Goal: Transaction & Acquisition: Register for event/course

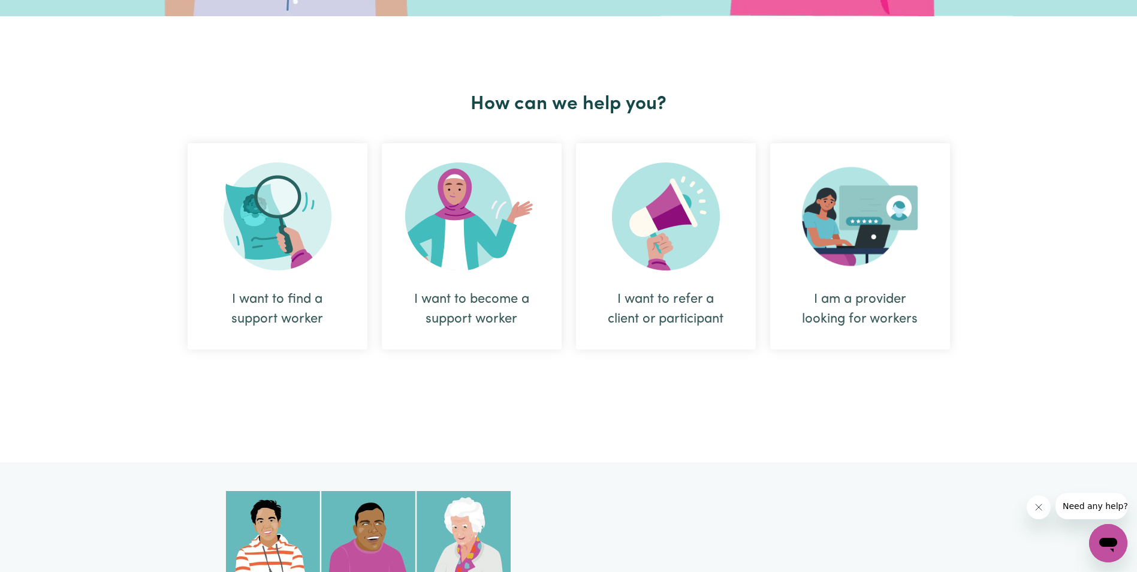
scroll to position [405, 0]
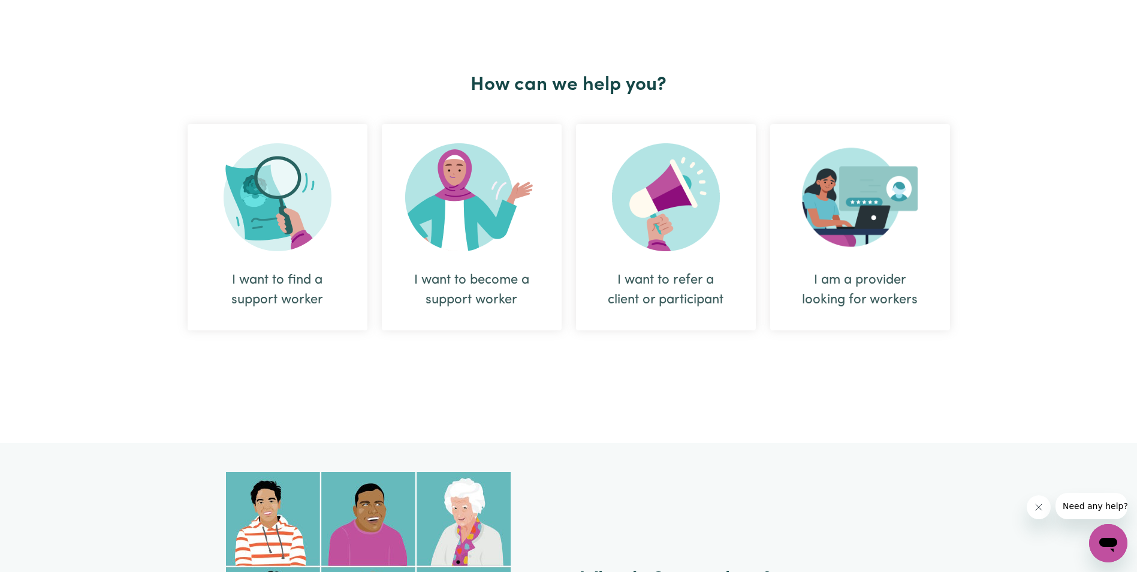
click at [333, 203] on div "I want to find a support worker" at bounding box center [278, 227] width 180 height 206
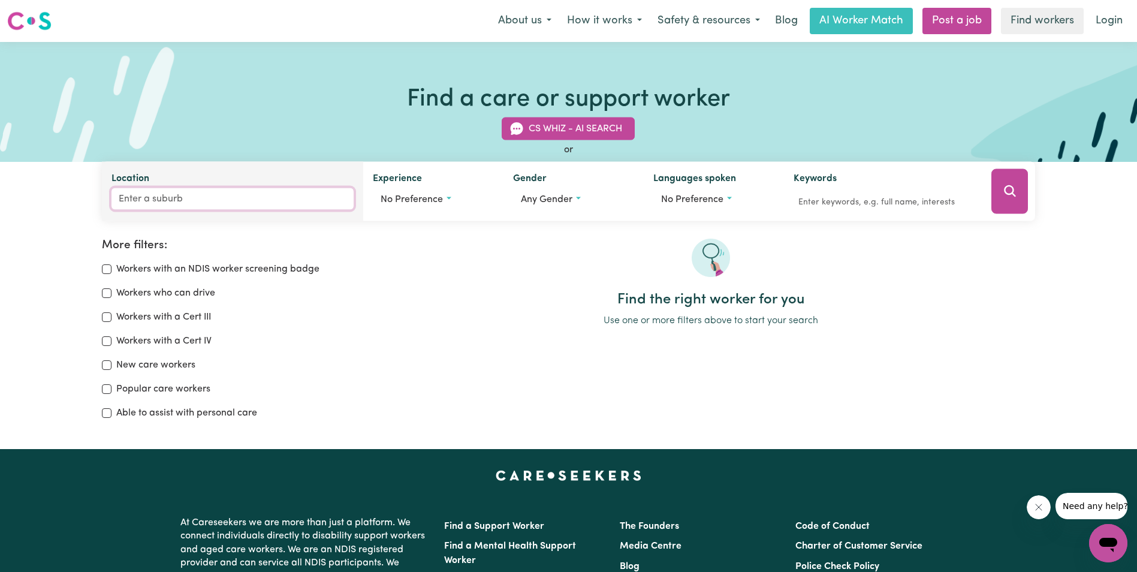
click at [312, 200] on input "Location" at bounding box center [232, 199] width 242 height 22
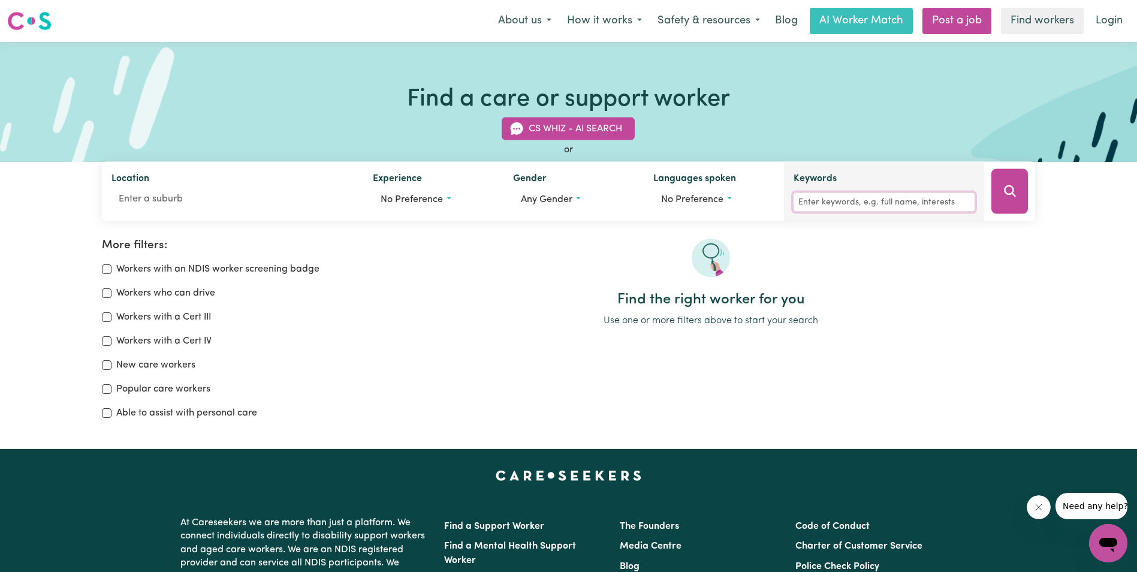
click at [901, 202] on input "Keywords" at bounding box center [884, 202] width 182 height 19
type input "kristina"
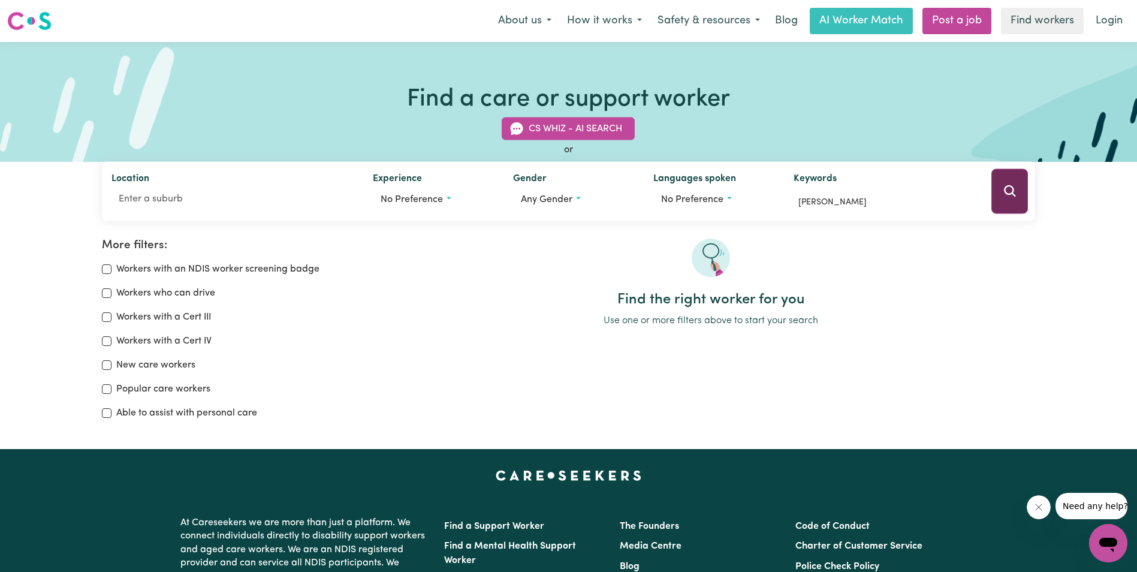
click at [1000, 202] on button "Search" at bounding box center [1009, 191] width 37 height 45
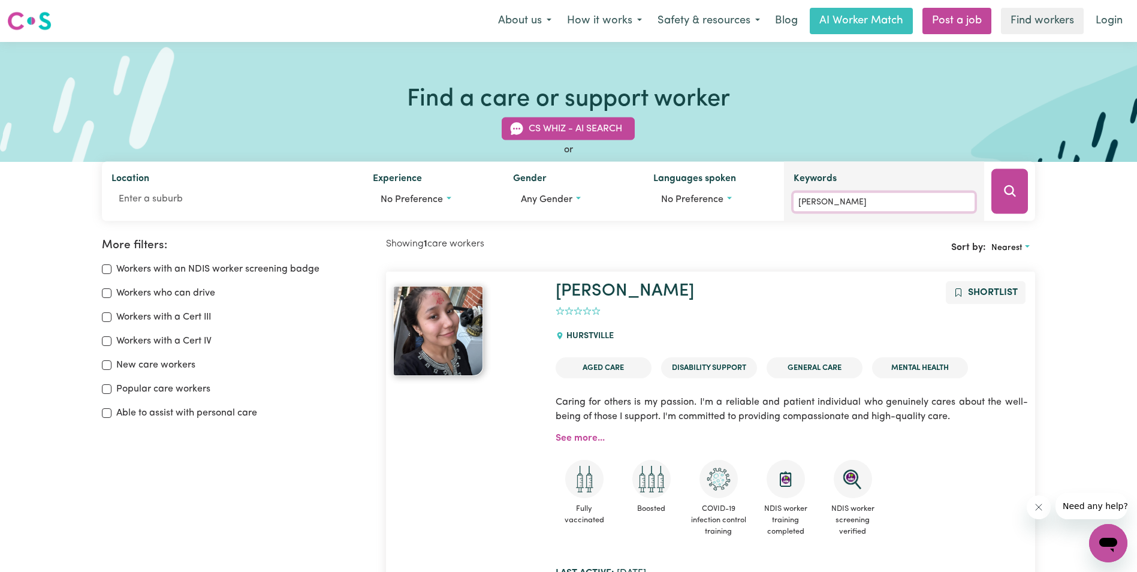
drag, startPoint x: 894, startPoint y: 210, endPoint x: 810, endPoint y: 206, distance: 84.0
click at [810, 206] on input "kristina" at bounding box center [884, 202] width 182 height 19
click at [892, 115] on div "CS Whiz - AI Search or Location Experience No preference Gender Any gender Lang…" at bounding box center [568, 162] width 947 height 118
click at [1110, 25] on link "Login" at bounding box center [1108, 21] width 41 height 26
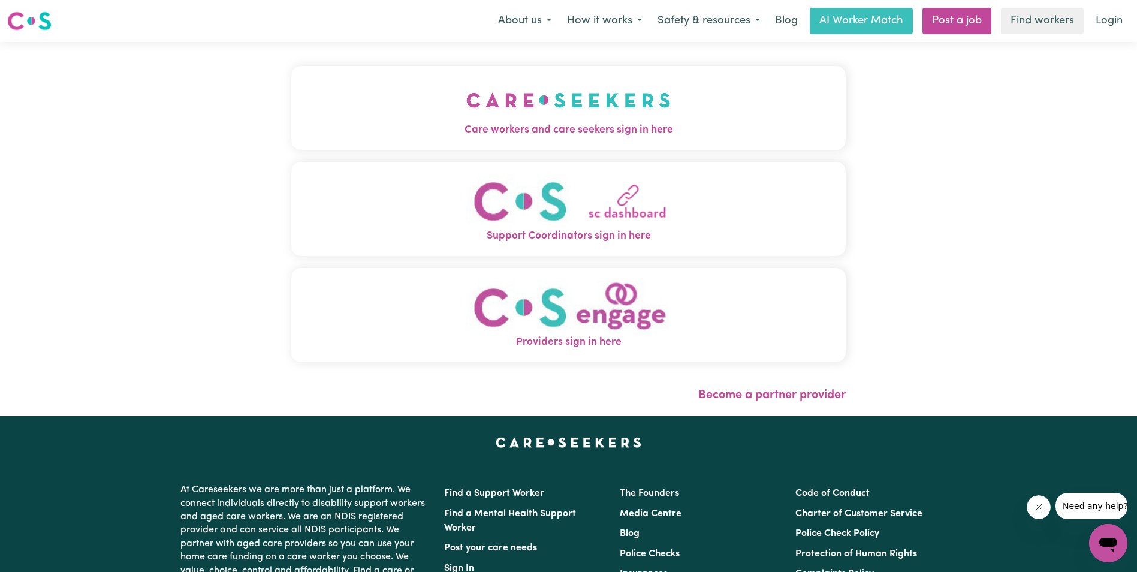
drag, startPoint x: 502, startPoint y: 342, endPoint x: 517, endPoint y: 342, distance: 14.4
click at [510, 342] on span "Providers sign in here" at bounding box center [568, 342] width 554 height 16
click at [517, 342] on span "Providers sign in here" at bounding box center [568, 342] width 554 height 16
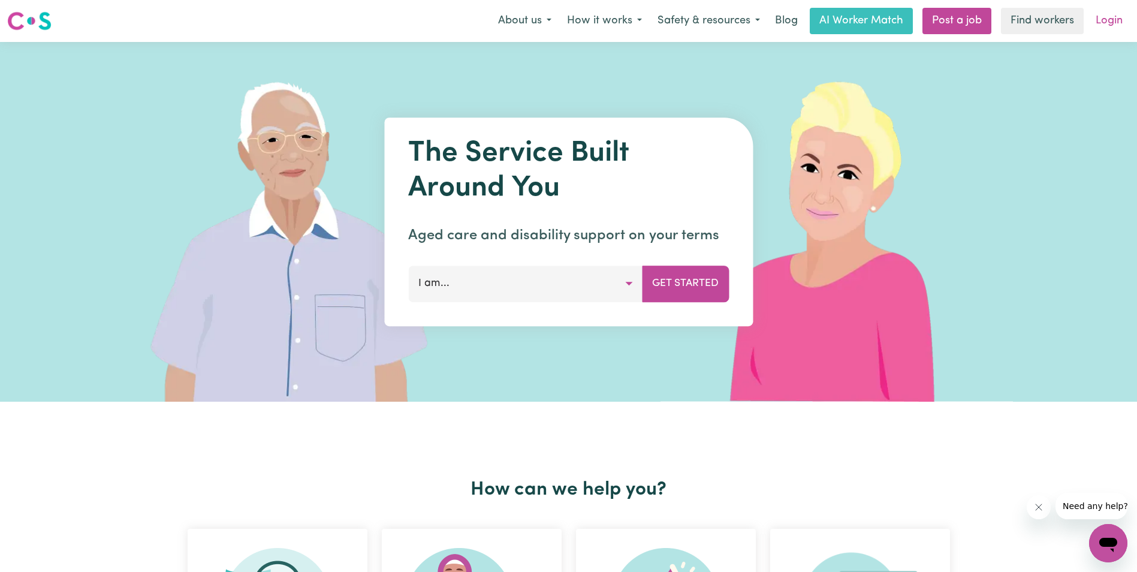
click at [1114, 23] on link "Login" at bounding box center [1108, 21] width 41 height 26
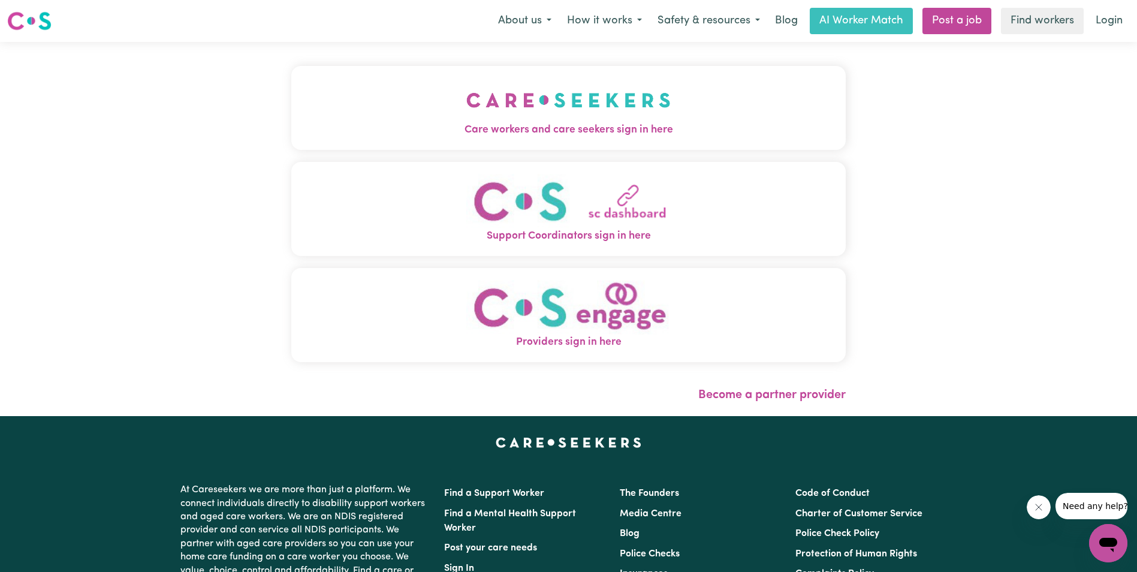
click at [638, 123] on span "Care workers and care seekers sign in here" at bounding box center [568, 130] width 554 height 16
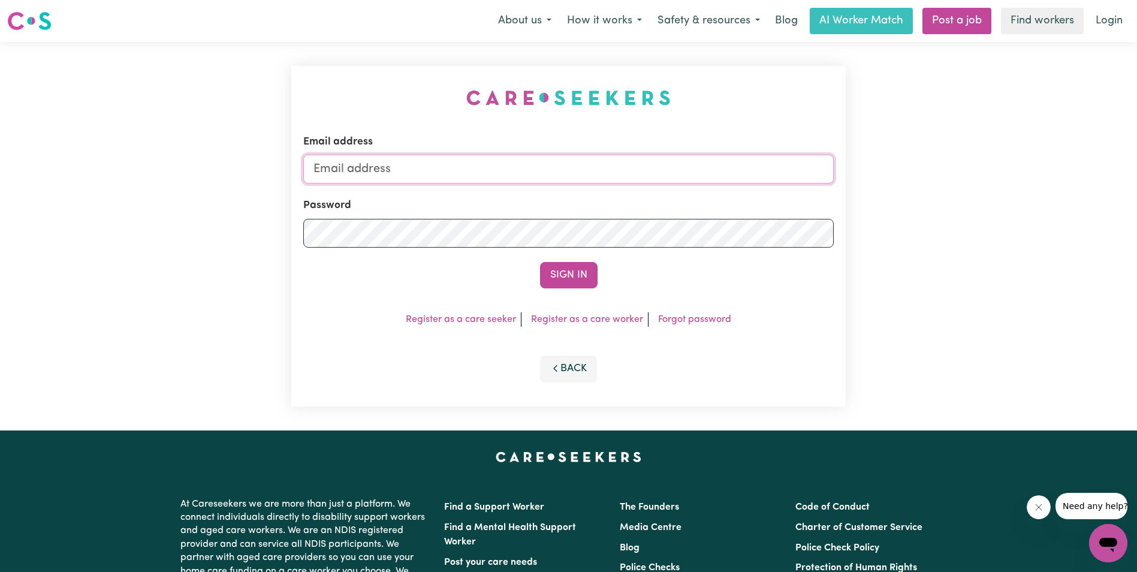
click at [434, 170] on input "Email address" at bounding box center [568, 169] width 530 height 29
type input "[PERSON_NAME][DOMAIN_NAME][EMAIL_ADDRESS][DOMAIN_NAME]"
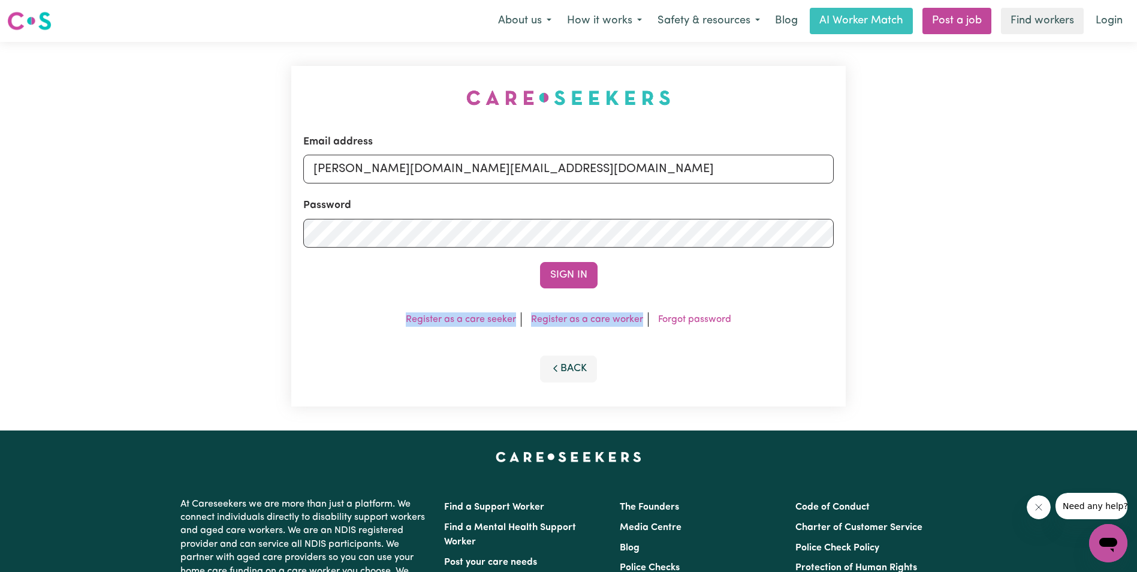
drag, startPoint x: 395, startPoint y: 321, endPoint x: 653, endPoint y: 333, distance: 258.0
click at [653, 333] on div "Email address [DOMAIN_NAME][EMAIL_ADDRESS][DOMAIN_NAME] Password Sign In Regist…" at bounding box center [568, 236] width 554 height 340
drag, startPoint x: 653, startPoint y: 333, endPoint x: 675, endPoint y: 354, distance: 31.4
click at [702, 363] on div "Back" at bounding box center [568, 368] width 530 height 26
click at [630, 319] on link "Register as a care worker" at bounding box center [587, 320] width 112 height 10
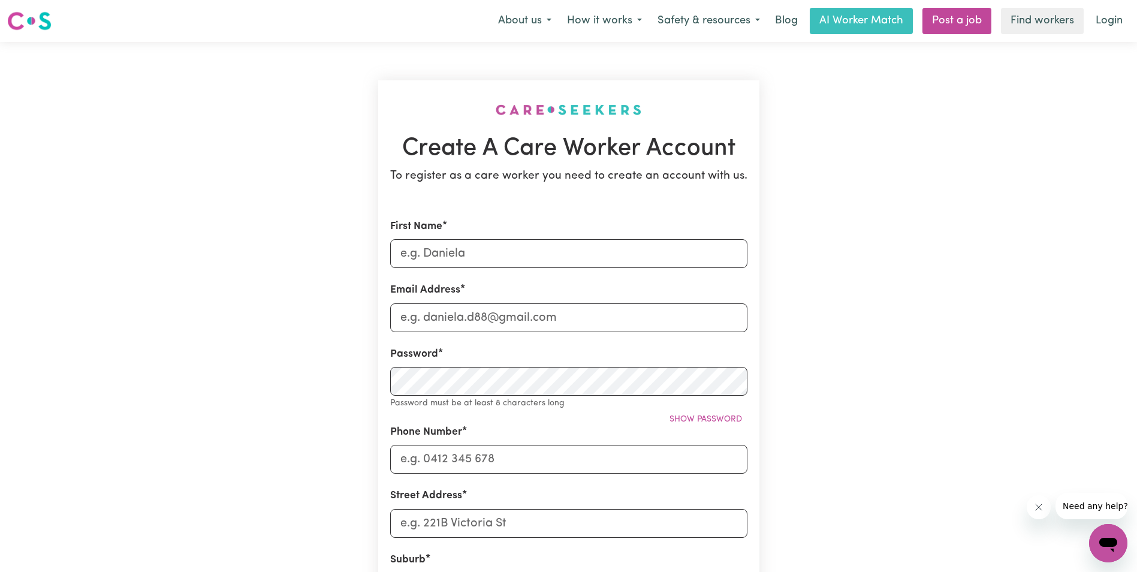
click at [466, 268] on form "First Name Email Address Password Password must be at least 8 characters long S…" at bounding box center [568, 537] width 357 height 636
click at [469, 252] on input "First Name" at bounding box center [568, 253] width 357 height 29
drag, startPoint x: 934, startPoint y: 159, endPoint x: 934, endPoint y: 138, distance: 21.0
click at [934, 159] on div "Create A Care Worker Account To register as a care worker you need to create an…" at bounding box center [568, 479] width 791 height 875
drag, startPoint x: 1136, startPoint y: 96, endPoint x: 1148, endPoint y: 200, distance: 104.9
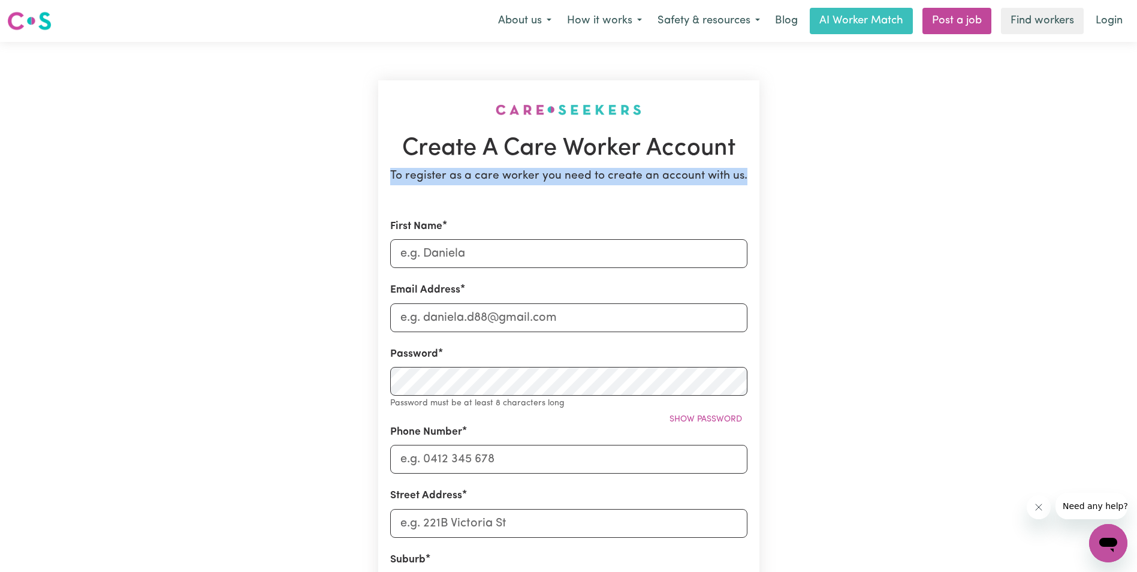
drag, startPoint x: 1148, startPoint y: 200, endPoint x: 1052, endPoint y: 196, distance: 95.4
click at [1052, 196] on main "Create A Care Worker Account To register as a care worker you need to create an…" at bounding box center [568, 479] width 1137 height 875
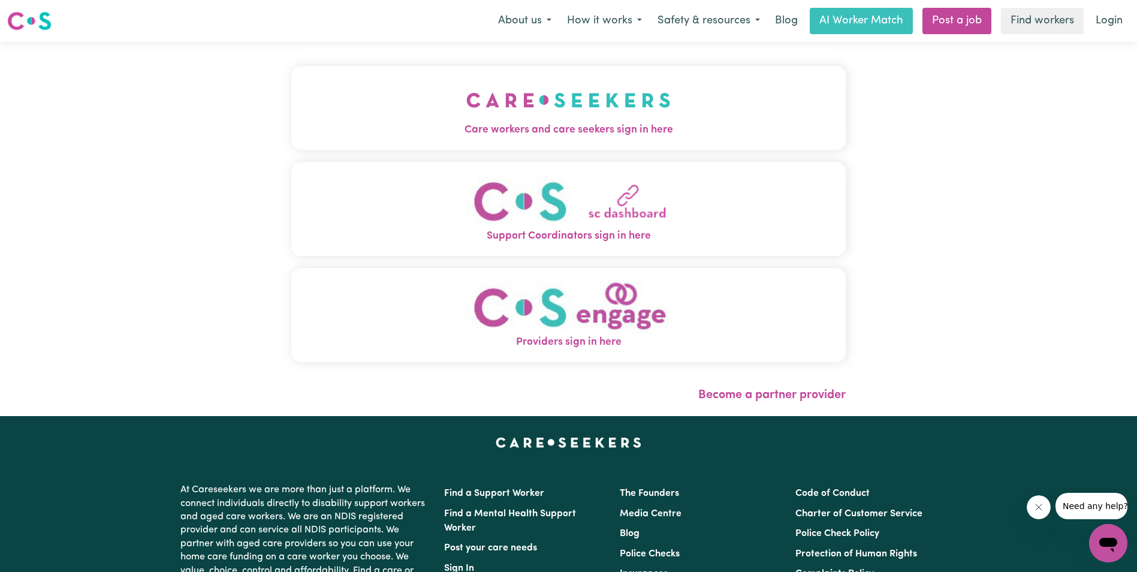
click at [626, 107] on img "Care workers and care seekers sign in here" at bounding box center [568, 100] width 204 height 44
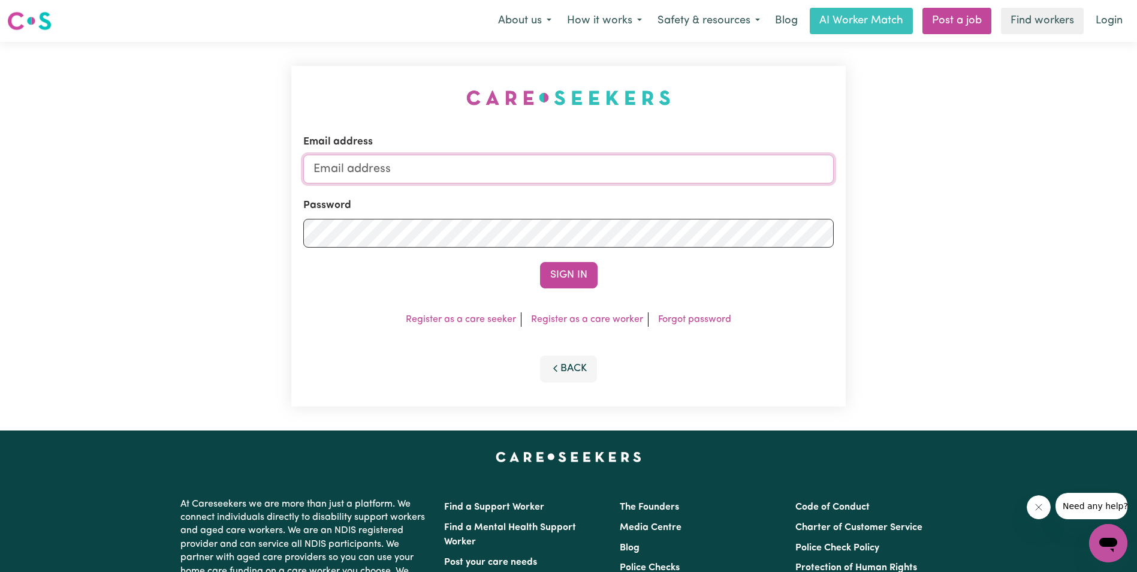
click at [369, 170] on input "Email address" at bounding box center [568, 169] width 530 height 29
